Goal: Find specific page/section: Locate a particular part of the current website

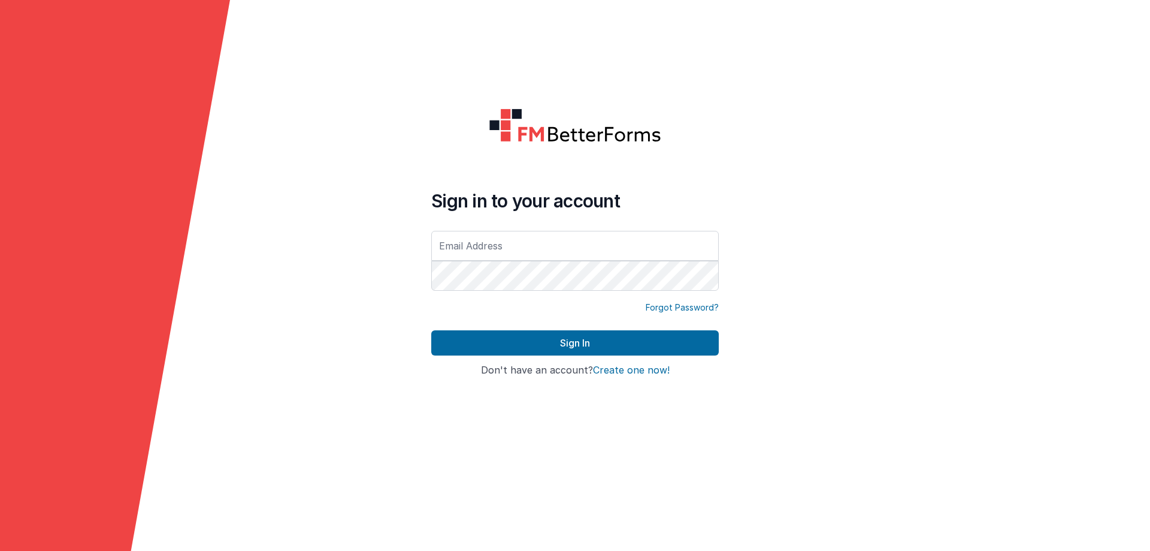
type input "[EMAIL_ADDRESS][DOMAIN_NAME]"
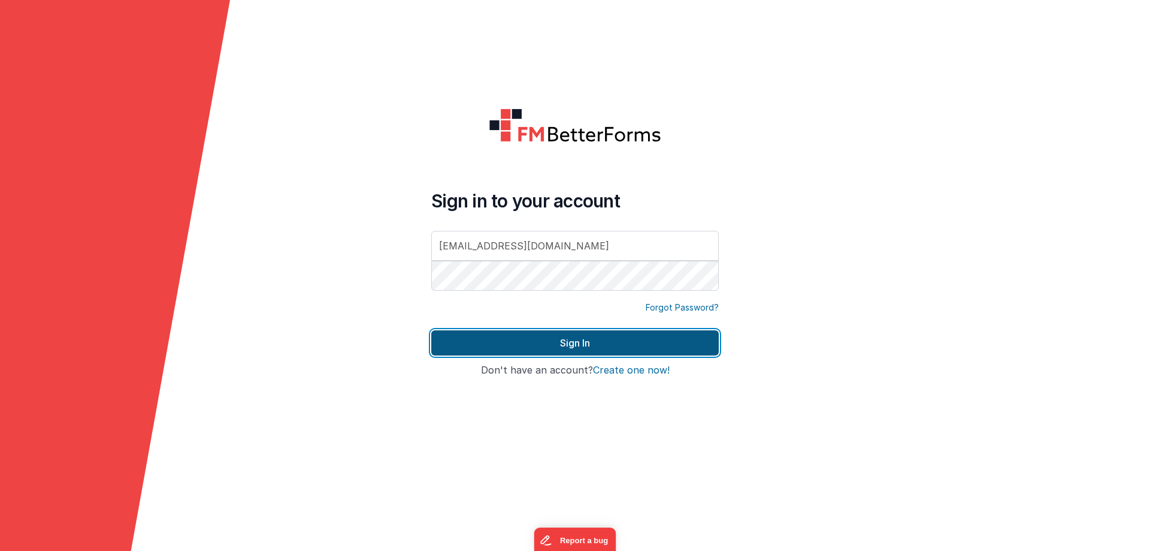
click at [554, 336] on button "Sign In" at bounding box center [575, 342] width 288 height 25
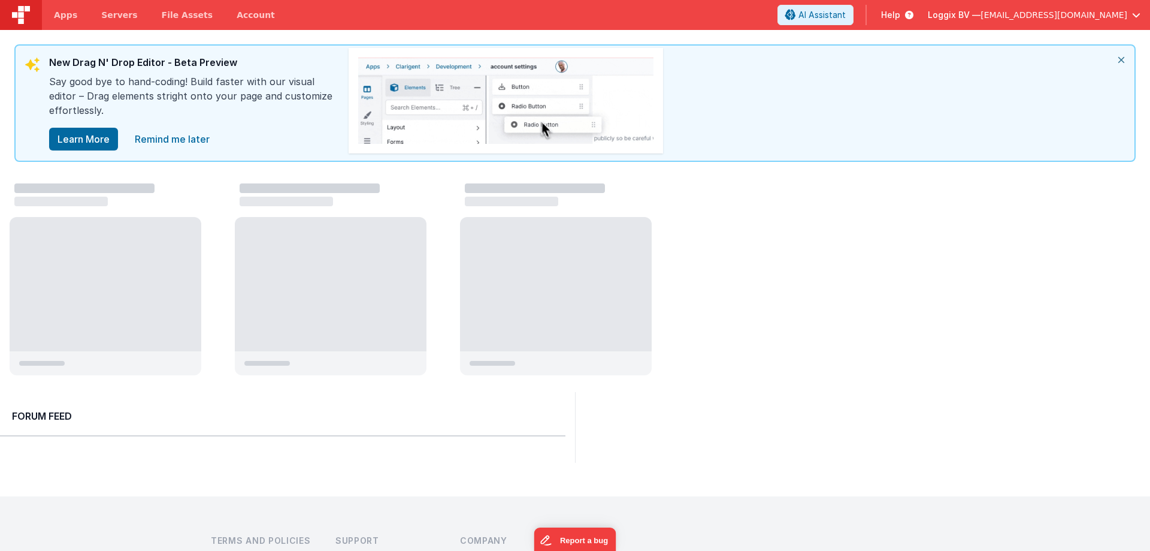
click at [789, 210] on div at bounding box center [580, 281] width 1141 height 204
click at [1121, 61] on icon "close" at bounding box center [1121, 60] width 26 height 29
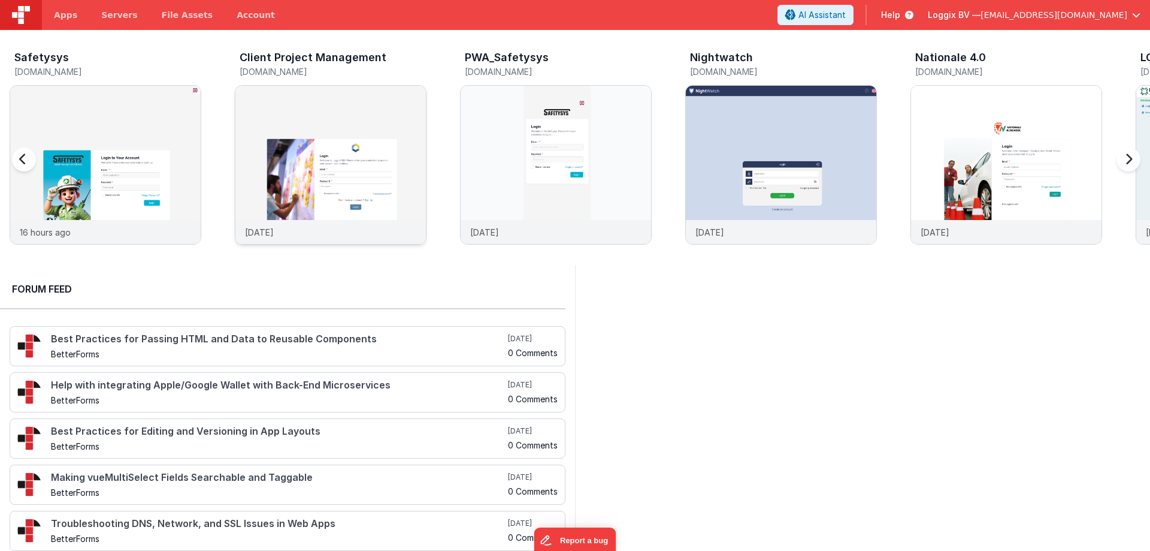
click at [338, 104] on img at bounding box center [330, 181] width 191 height 191
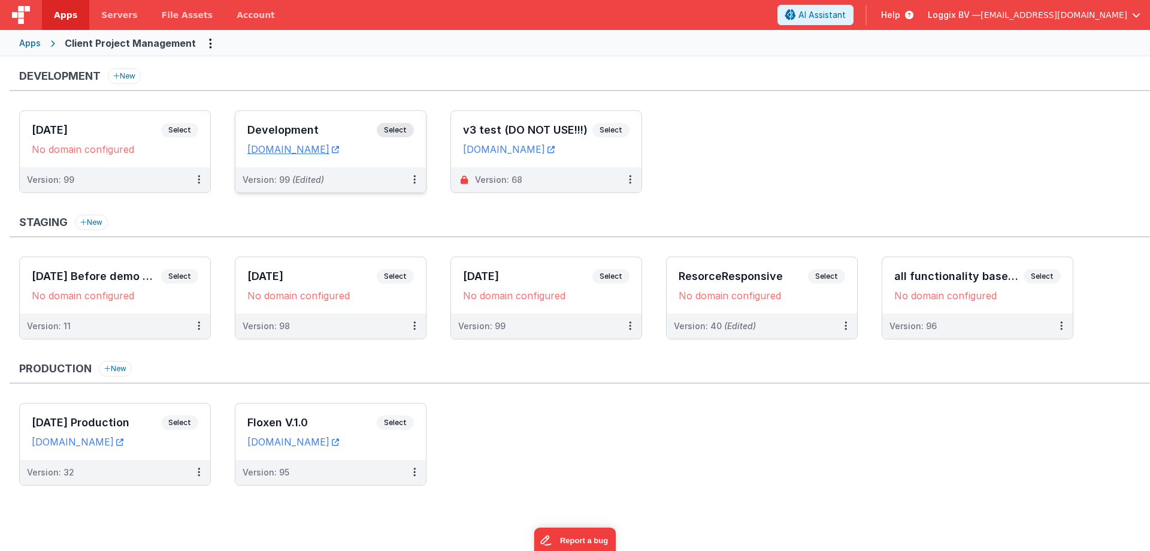
click at [275, 125] on h3 "Development" at bounding box center [311, 130] width 129 height 12
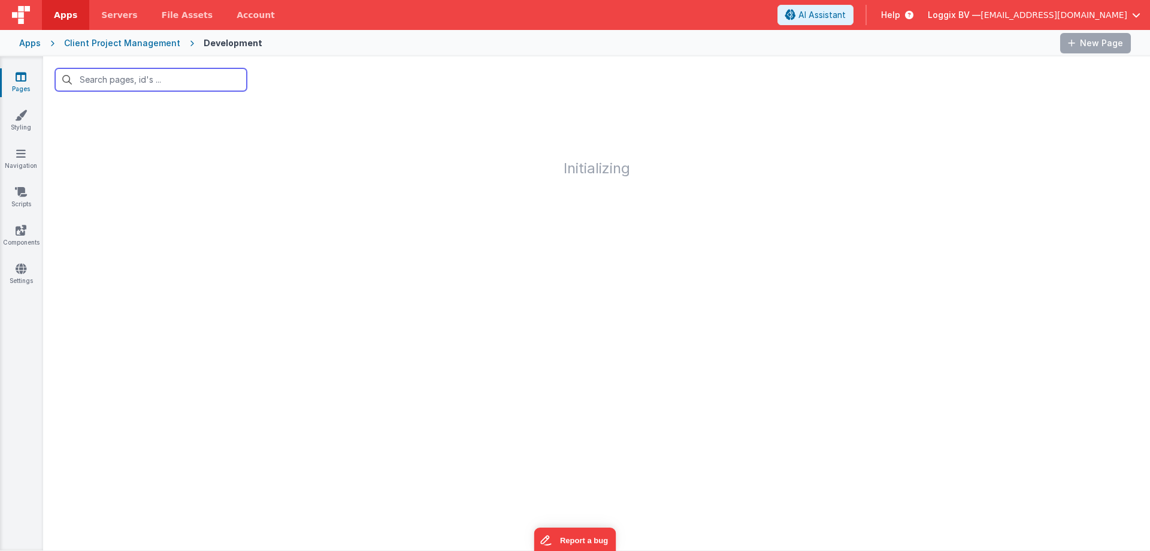
click at [133, 70] on input "text" at bounding box center [151, 79] width 192 height 23
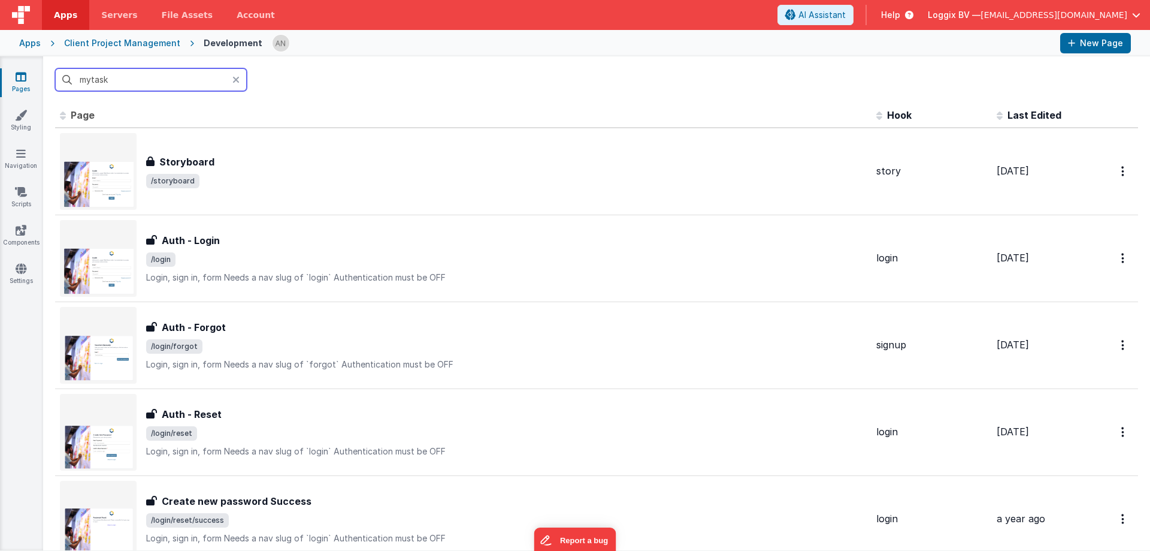
type input "mytask"
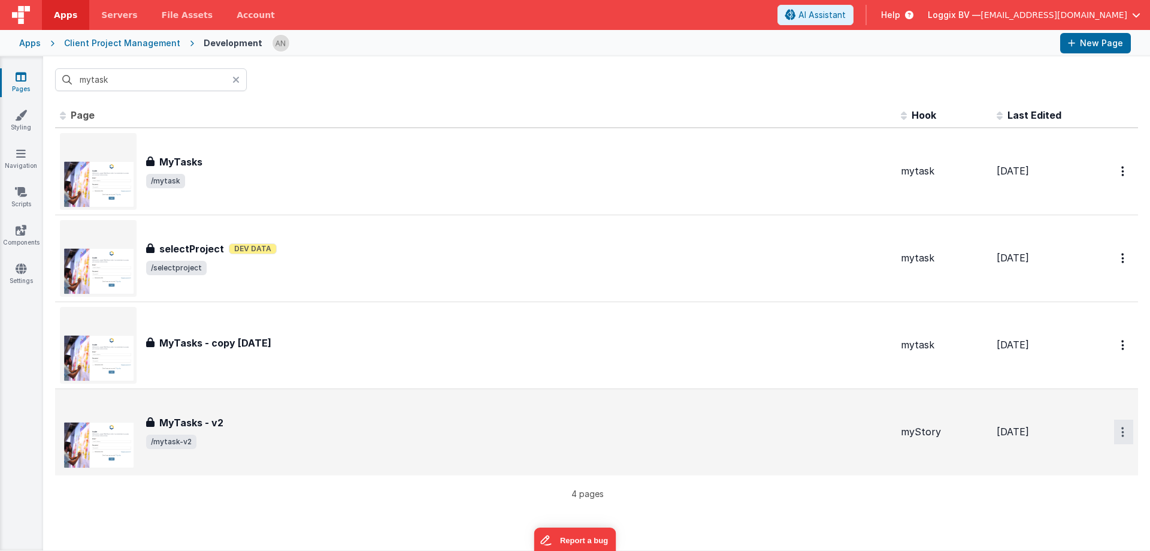
click at [1117, 183] on button "Options" at bounding box center [1123, 171] width 19 height 25
click at [1055, 456] on link "Preview" at bounding box center [1080, 460] width 105 height 22
